Goal: Navigation & Orientation: Find specific page/section

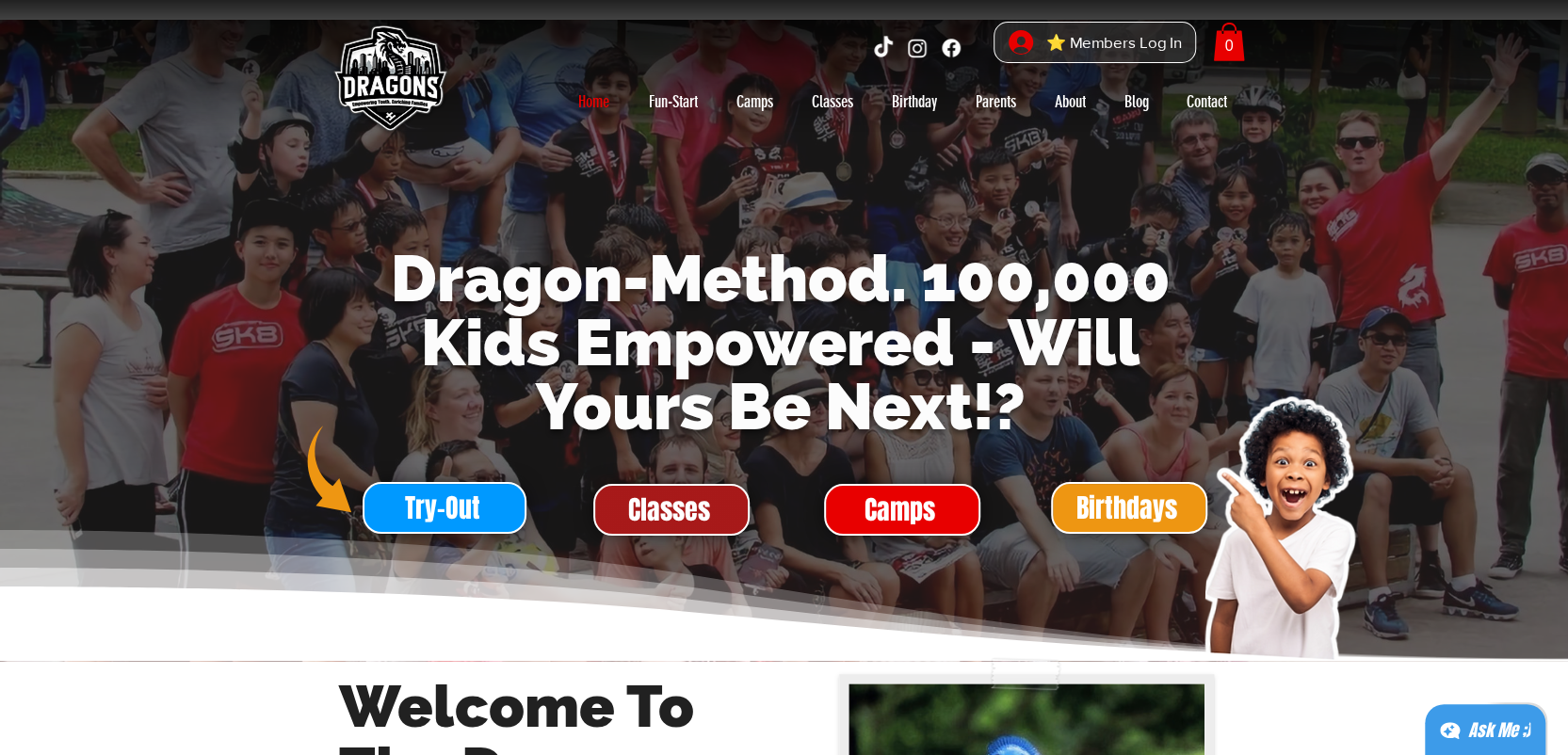
click at [646, 529] on span "Classes" at bounding box center [671, 510] width 153 height 48
click at [674, 526] on span "Classes" at bounding box center [669, 510] width 82 height 37
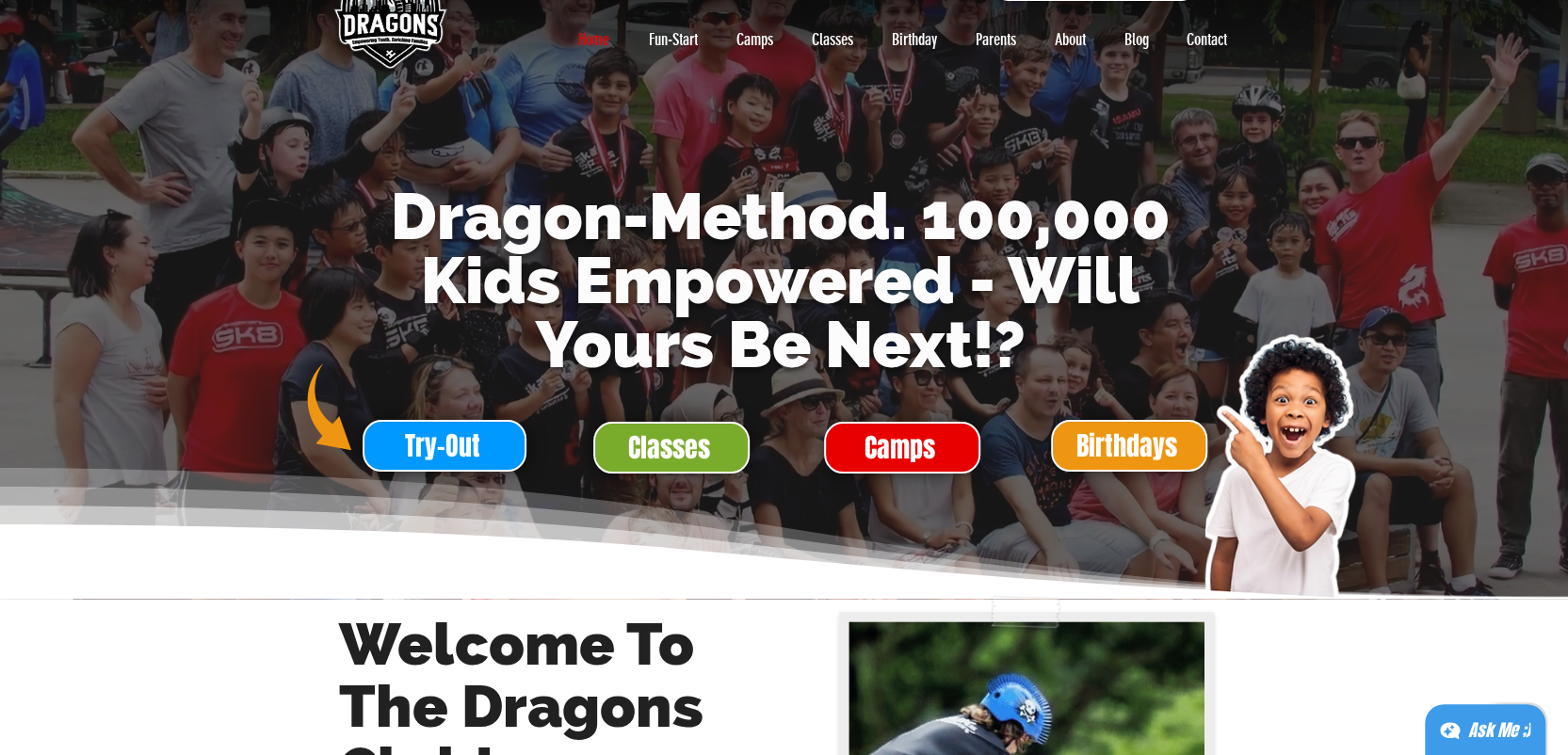
scroll to position [87, 0]
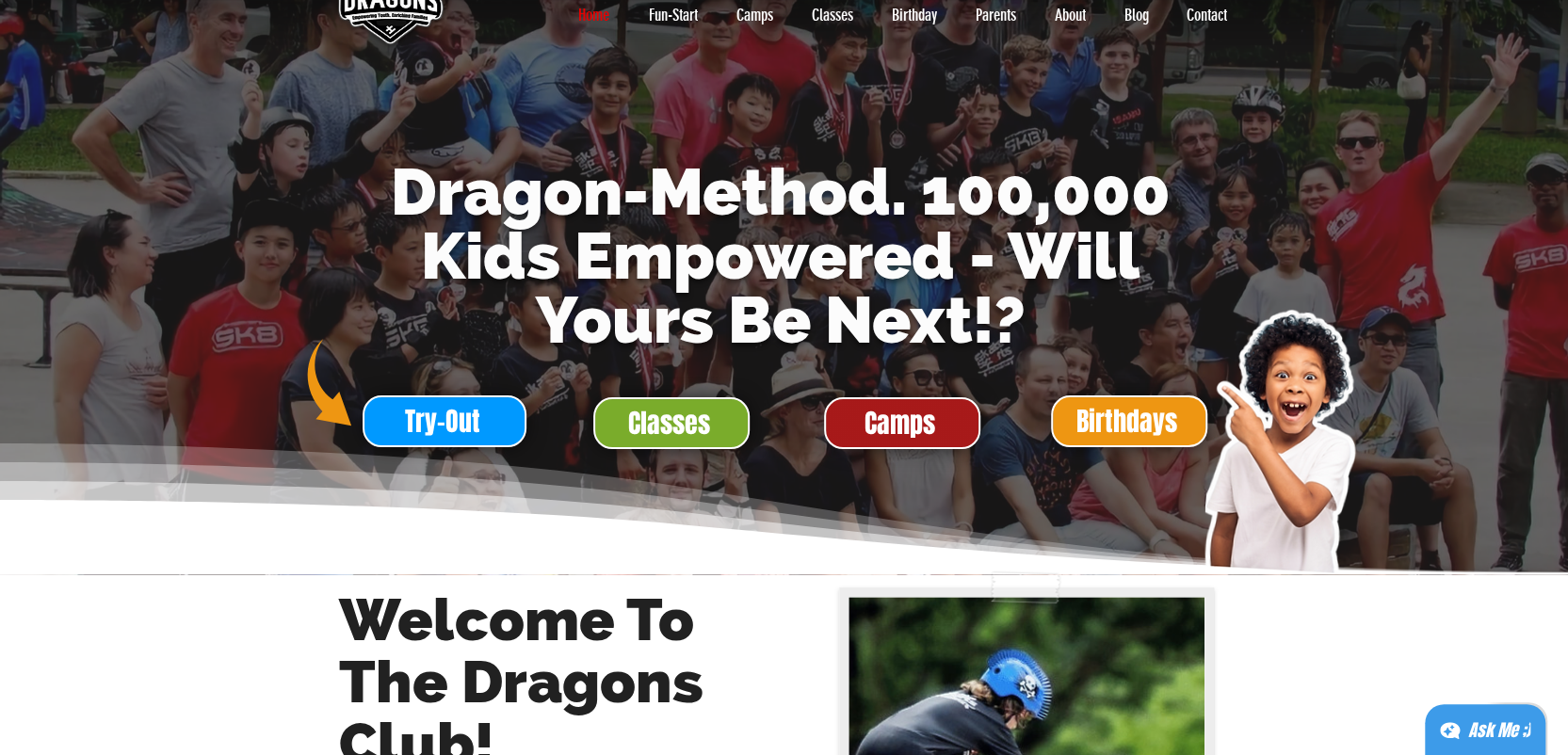
click at [901, 419] on span "Camps" at bounding box center [899, 423] width 70 height 37
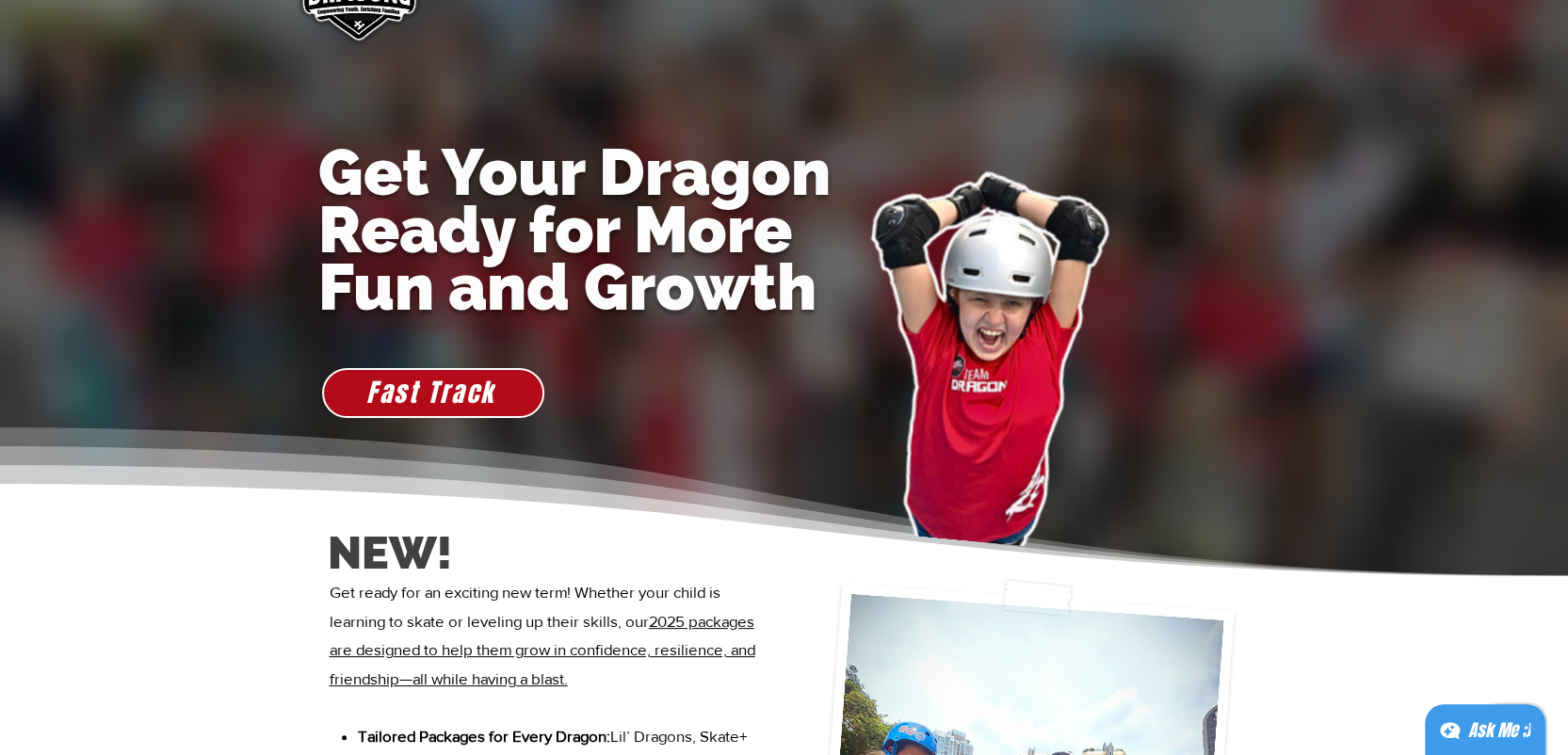
scroll to position [0, 0]
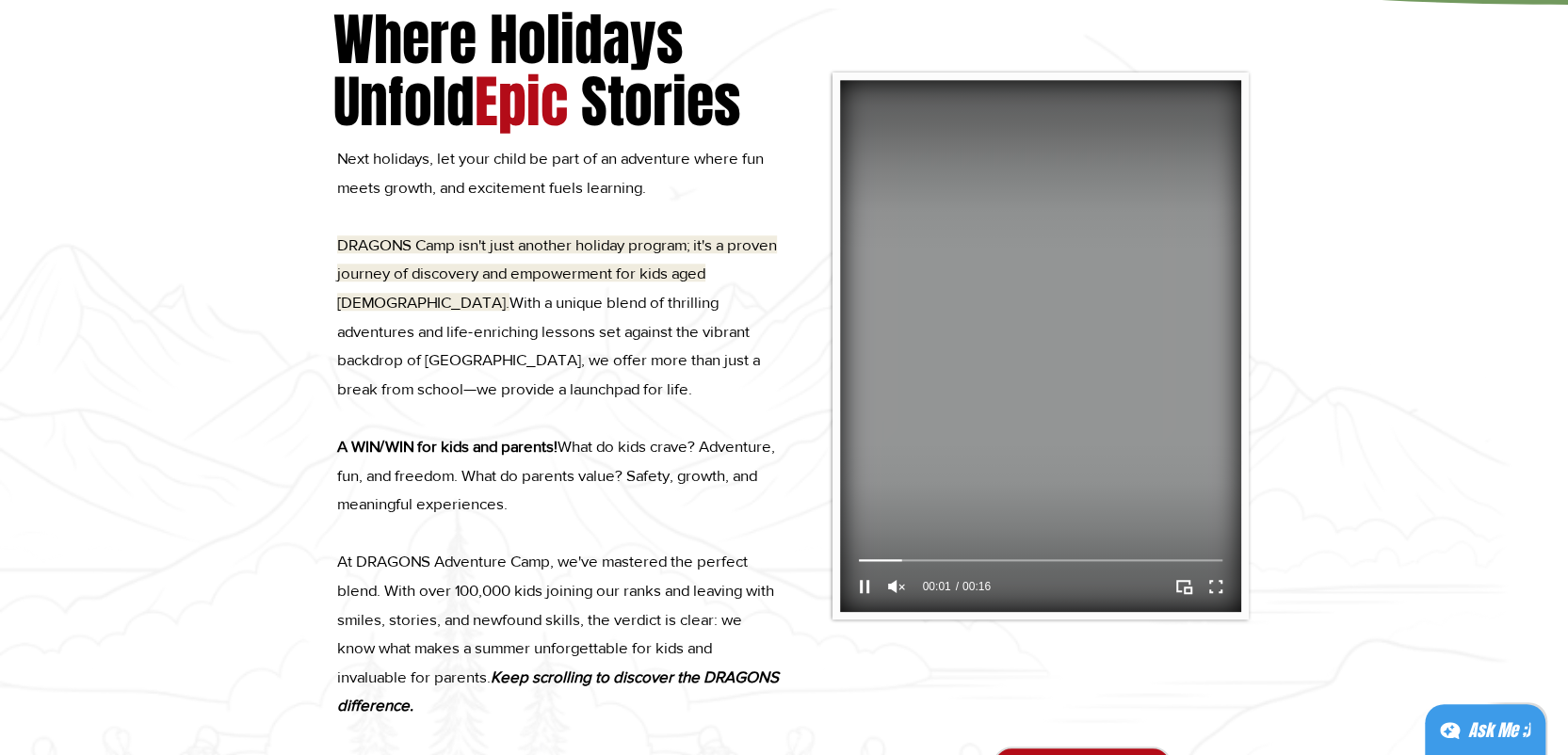
scroll to position [1029, 0]
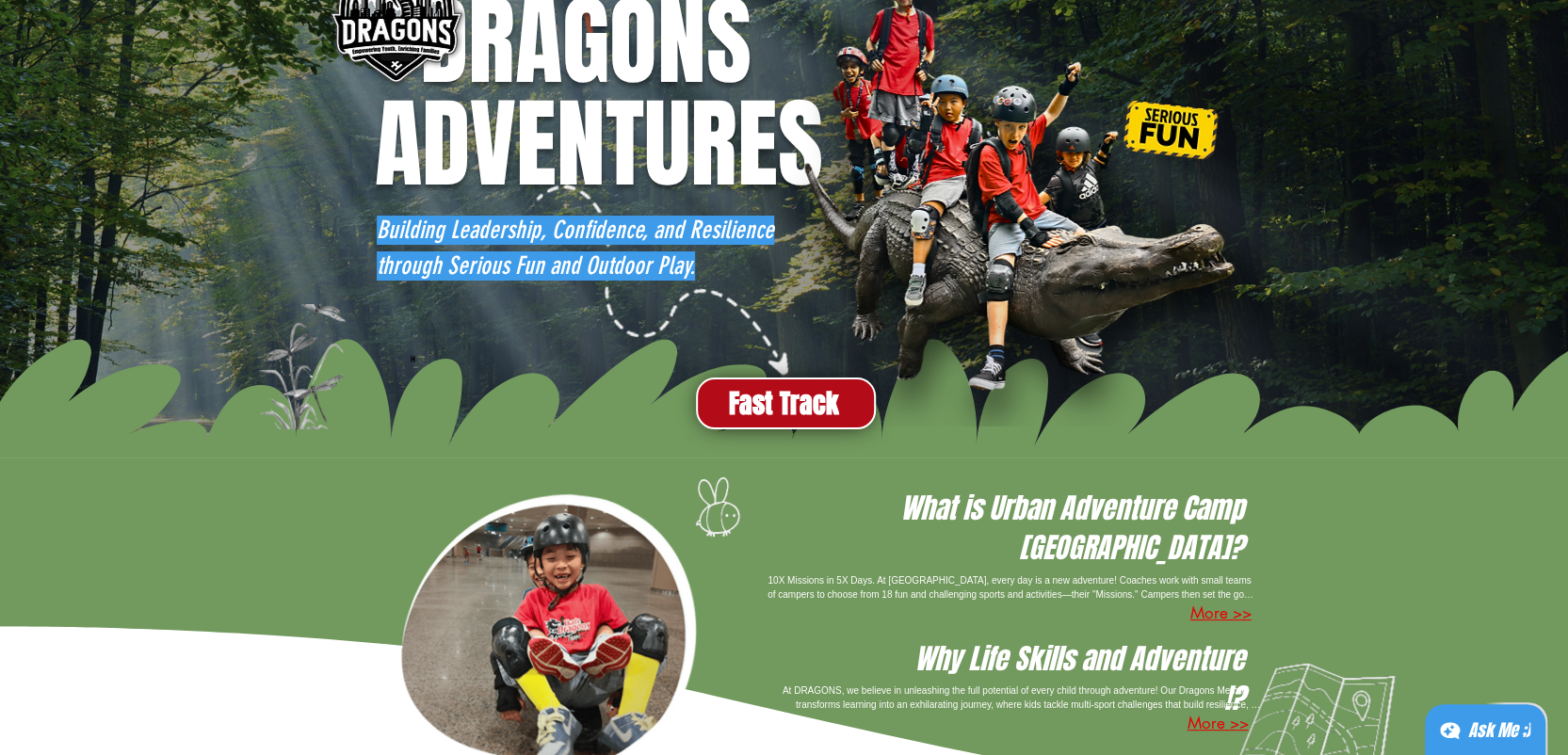
scroll to position [188, 0]
